Goal: Navigation & Orientation: Find specific page/section

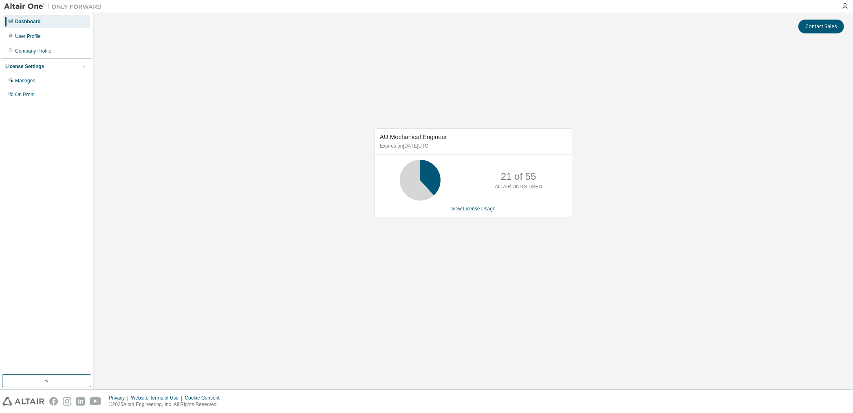
click at [299, 57] on div "AU Mechanical Engineer Expires on [DATE] UTC 21 of 55 ALTAIR UNITS USED View Li…" at bounding box center [473, 177] width 751 height 268
